Goal: Information Seeking & Learning: Understand process/instructions

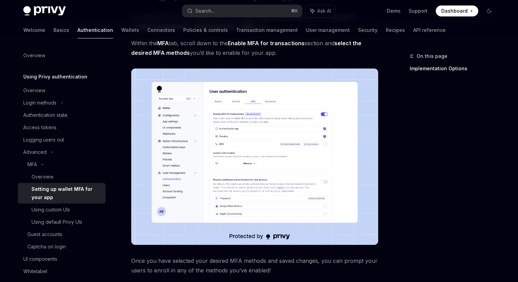
scroll to position [76, 0]
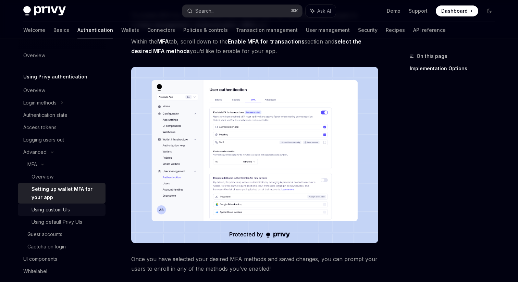
click at [65, 212] on div "Using custom UIs" at bounding box center [50, 209] width 38 height 8
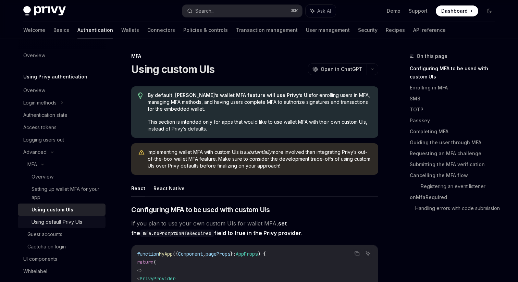
click at [65, 220] on div "Using default Privy UIs" at bounding box center [56, 222] width 51 height 8
type textarea "*"
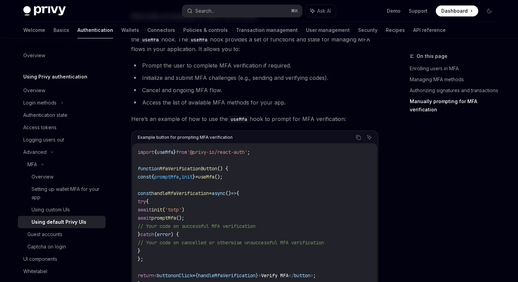
scroll to position [1214, 0]
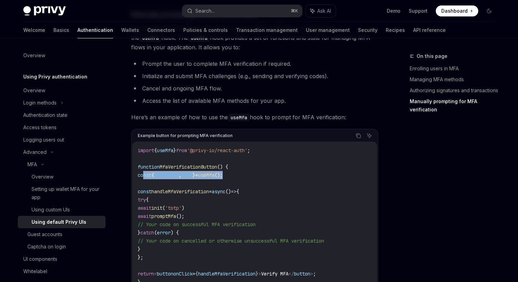
drag, startPoint x: 246, startPoint y: 180, endPoint x: 144, endPoint y: 180, distance: 102.7
click at [144, 180] on code "import { useMfa } from '@privy-io/react-auth' ; function MfaVerificationButton …" at bounding box center [255, 216] width 234 height 140
copy span "const { promptMfa , init } = useMfa ();"
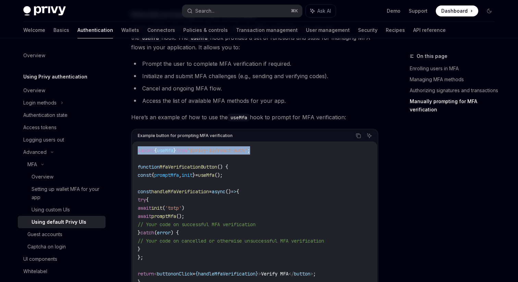
drag, startPoint x: 270, startPoint y: 155, endPoint x: 127, endPoint y: 155, distance: 142.7
copy span "import { useMfa } from '@privy-io/react-auth' ;"
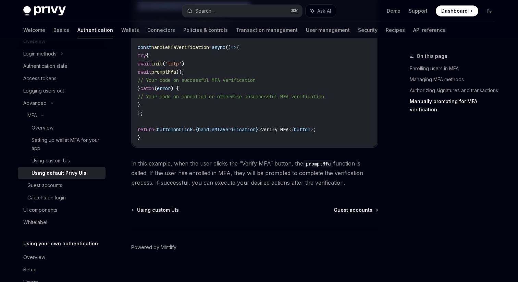
scroll to position [1371, 0]
